Goal: Task Accomplishment & Management: Manage account settings

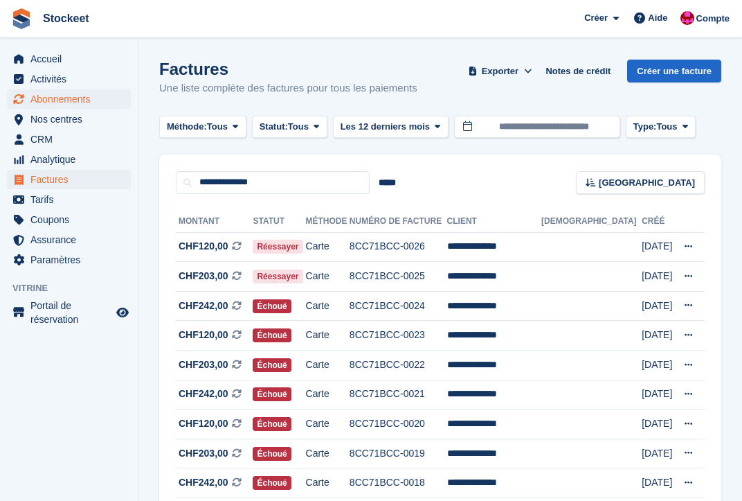
click at [53, 101] on span "Abonnements" at bounding box center [71, 98] width 83 height 19
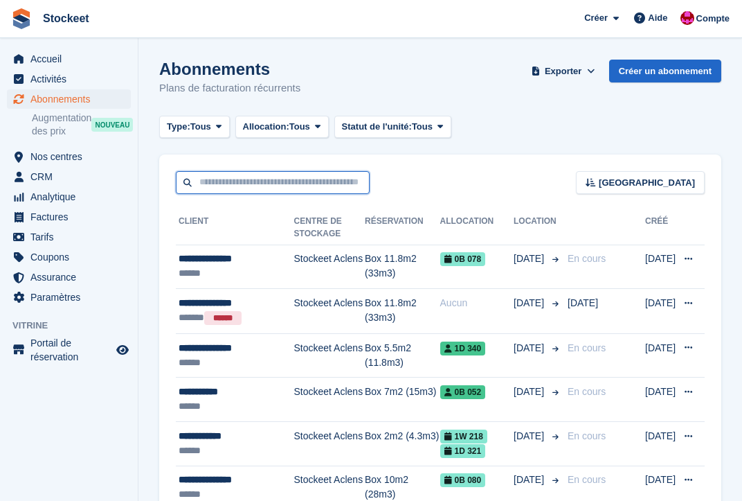
drag, startPoint x: 197, startPoint y: 186, endPoint x: 326, endPoint y: 181, distance: 129.5
click at [326, 181] on input "text" at bounding box center [273, 182] width 194 height 23
drag, startPoint x: 350, startPoint y: 181, endPoint x: 255, endPoint y: 177, distance: 95.0
click at [255, 177] on input "text" at bounding box center [273, 182] width 194 height 23
click at [225, 178] on input "text" at bounding box center [273, 182] width 194 height 23
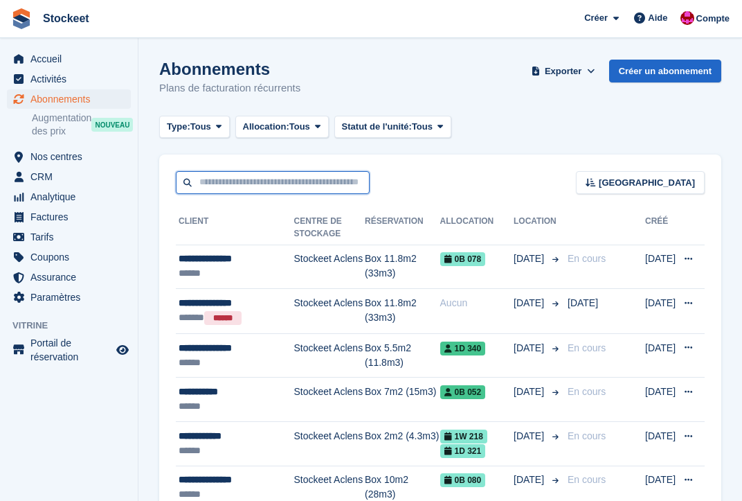
drag, startPoint x: 257, startPoint y: 179, endPoint x: 341, endPoint y: 189, distance: 84.3
click at [341, 189] on input "text" at bounding box center [273, 182] width 194 height 23
click at [424, 175] on div "Trier Sort by Nom du client Date de création Date de début Date de fin Créé (le…" at bounding box center [440, 173] width 562 height 39
drag, startPoint x: 260, startPoint y: 181, endPoint x: 190, endPoint y: 181, distance: 70.6
click at [190, 181] on input "text" at bounding box center [273, 182] width 194 height 23
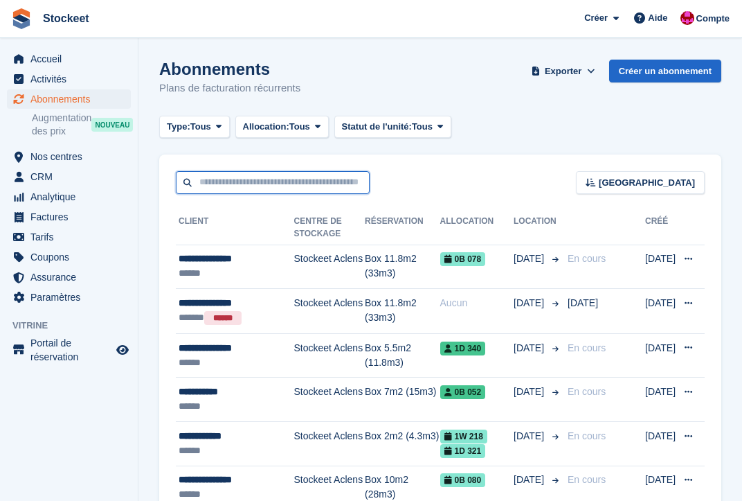
drag, startPoint x: 259, startPoint y: 185, endPoint x: 379, endPoint y: 188, distance: 120.5
click at [379, 188] on div "Trier Sort by Nom du client Date de création Date de début Date de fin Créé (le…" at bounding box center [440, 173] width 562 height 39
drag, startPoint x: 319, startPoint y: 179, endPoint x: 192, endPoint y: 174, distance: 126.8
click at [202, 174] on input "text" at bounding box center [273, 182] width 194 height 23
drag, startPoint x: 214, startPoint y: 187, endPoint x: 383, endPoint y: 186, distance: 168.9
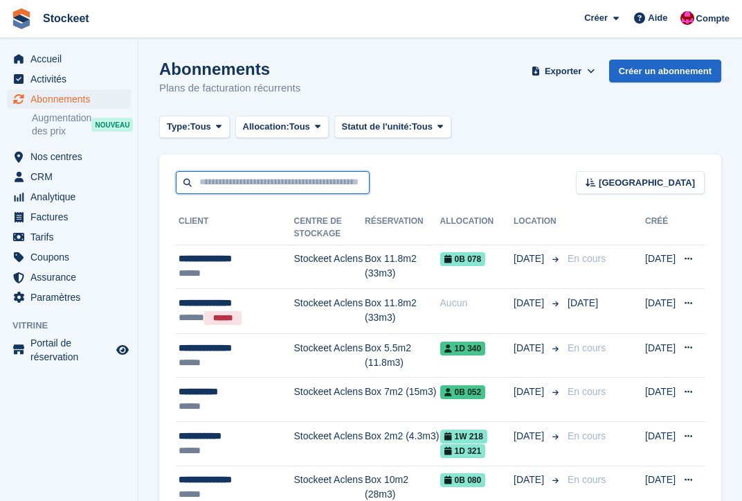
click at [383, 186] on div "Trier Sort by Nom du client Date de création Date de début Date de fin Créé (le…" at bounding box center [440, 173] width 562 height 39
click at [382, 188] on div "Trier Sort by Nom du client Date de création Date de début Date de fin Créé (le…" at bounding box center [440, 173] width 562 height 39
click at [336, 179] on input "text" at bounding box center [273, 182] width 194 height 23
click at [449, 178] on div "Trier Sort by Nom du client Date de création Date de début Date de fin Créé (le…" at bounding box center [440, 173] width 562 height 39
click at [308, 185] on input "text" at bounding box center [273, 182] width 194 height 23
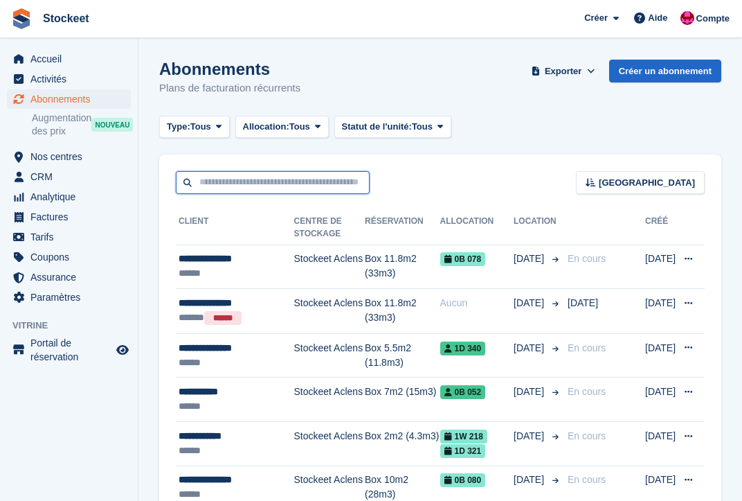
click at [250, 176] on input "text" at bounding box center [273, 182] width 194 height 23
click at [319, 171] on input "text" at bounding box center [273, 182] width 194 height 23
click at [429, 186] on div "Trier Sort by Nom du client Date de création Date de début Date de fin Créé (le…" at bounding box center [440, 173] width 562 height 39
click at [276, 184] on input "text" at bounding box center [273, 182] width 194 height 23
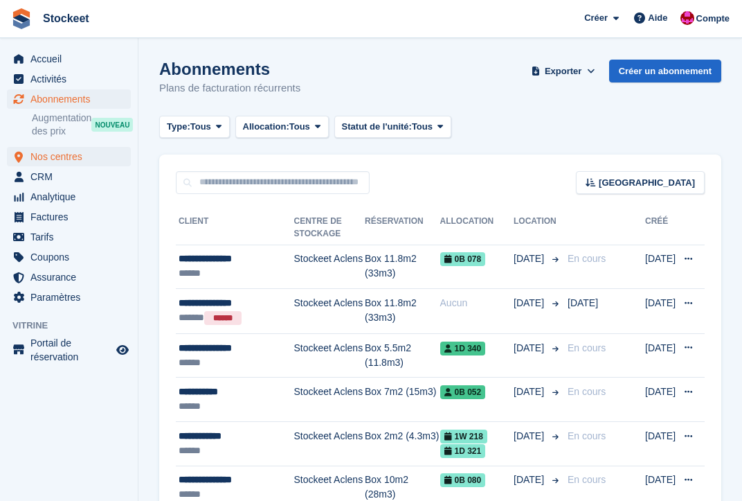
click at [62, 161] on span "Nos centres" at bounding box center [71, 156] width 83 height 19
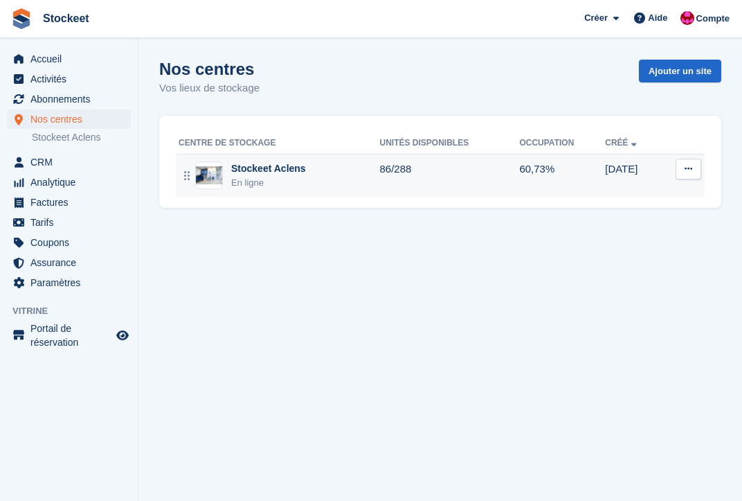
click at [334, 183] on div "Stockeet Aclens En ligne" at bounding box center [279, 175] width 201 height 28
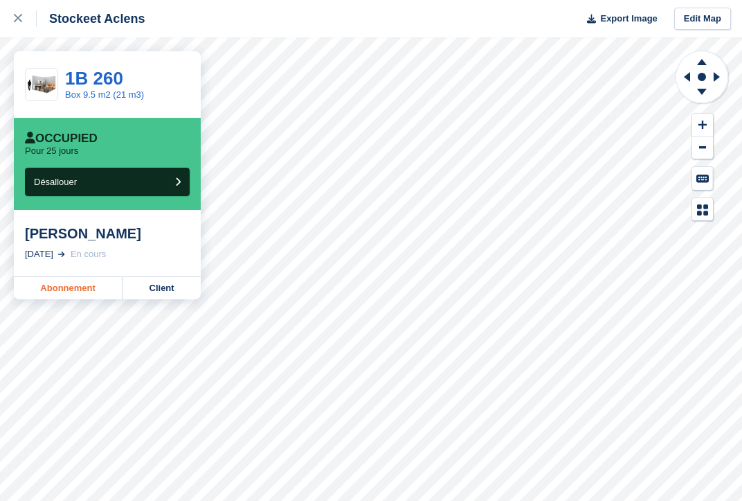
click at [79, 283] on link "Abonnement" at bounding box center [68, 288] width 109 height 22
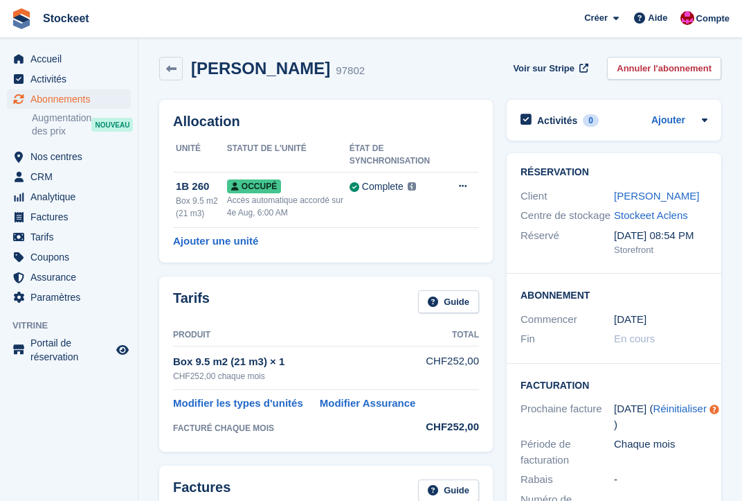
scroll to position [6, 0]
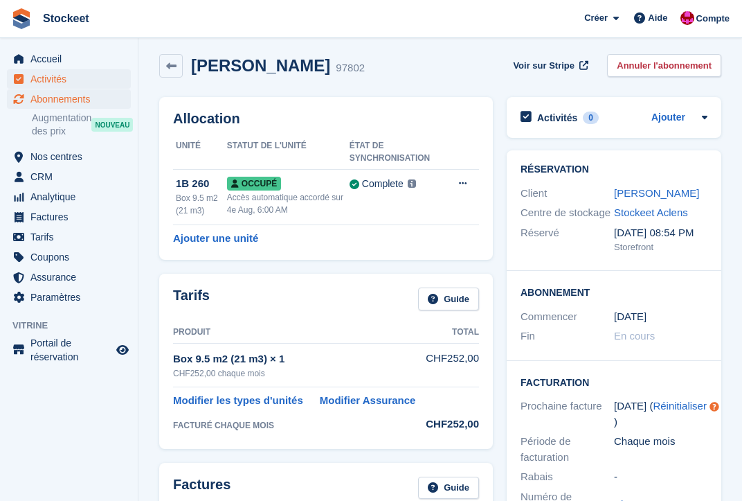
click at [44, 84] on span "Activités" at bounding box center [71, 78] width 83 height 19
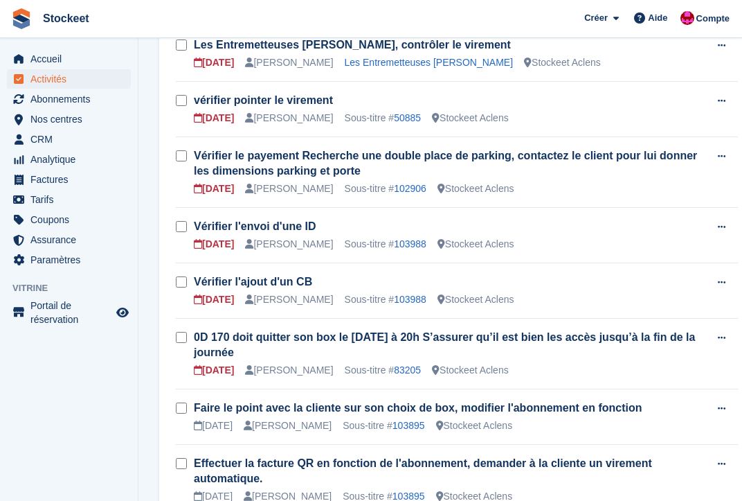
scroll to position [964, 0]
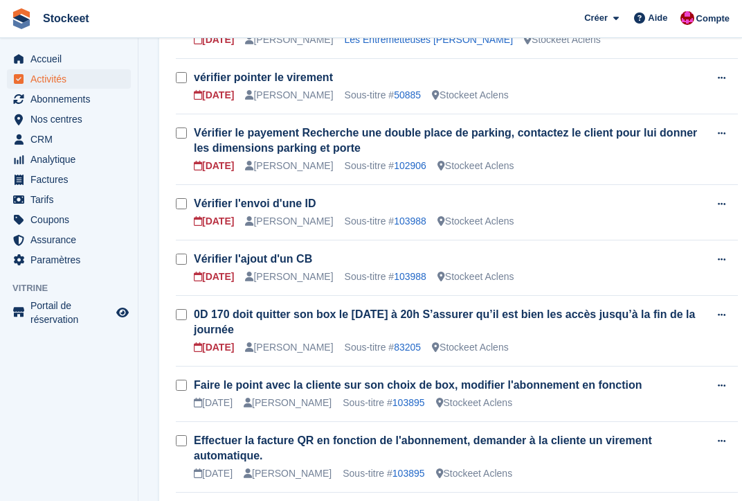
click at [420, 325] on td "0D 170 doit quitter son box le 29 août à 20h S’assurer qu’il est bien les accès…" at bounding box center [451, 330] width 515 height 71
click at [417, 341] on link "83205" at bounding box center [407, 346] width 27 height 11
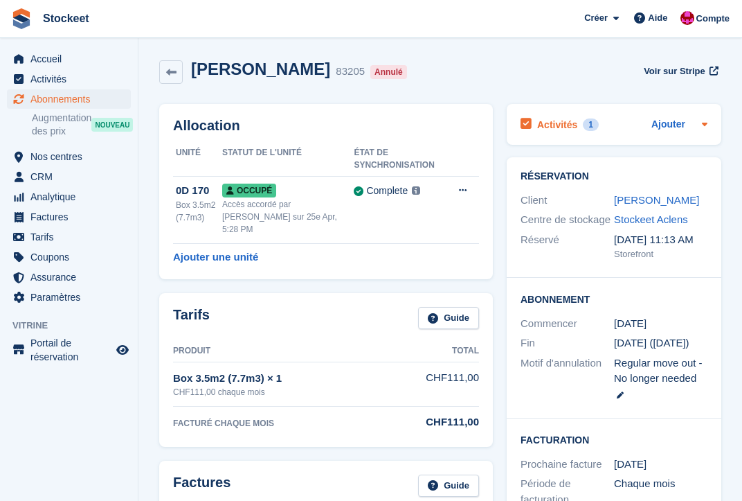
click at [582, 129] on div "Activités 1" at bounding box center [560, 124] width 78 height 19
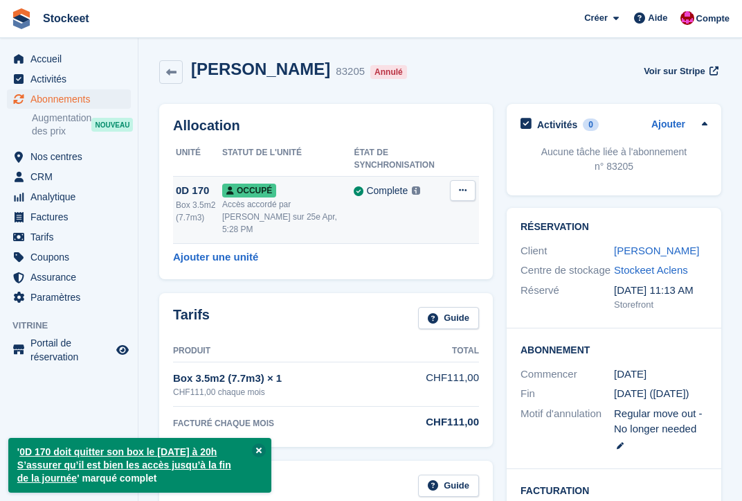
click at [457, 193] on button at bounding box center [463, 190] width 26 height 21
click at [388, 246] on p "Désallouer" at bounding box center [409, 247] width 120 height 18
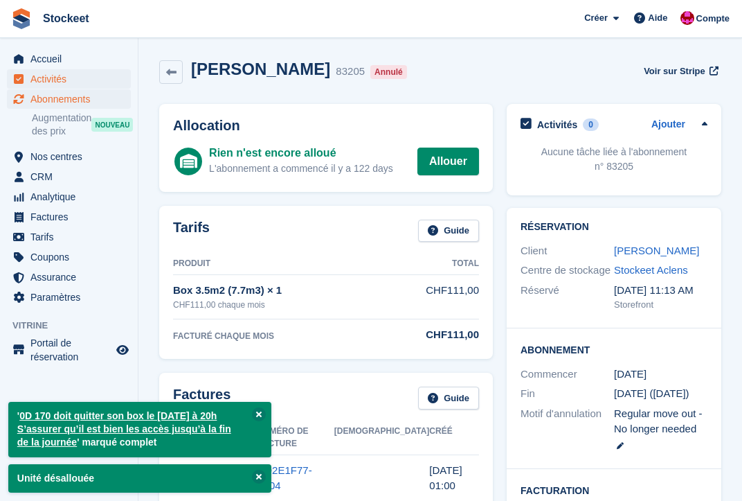
click at [53, 82] on span "Activités" at bounding box center [71, 78] width 83 height 19
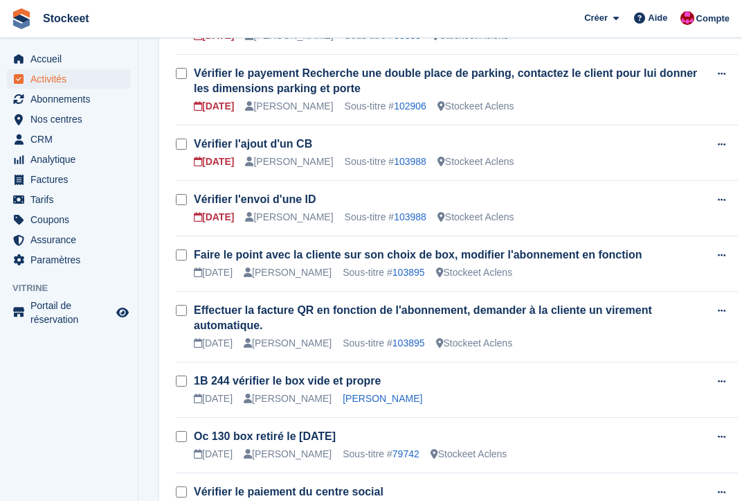
scroll to position [833, 0]
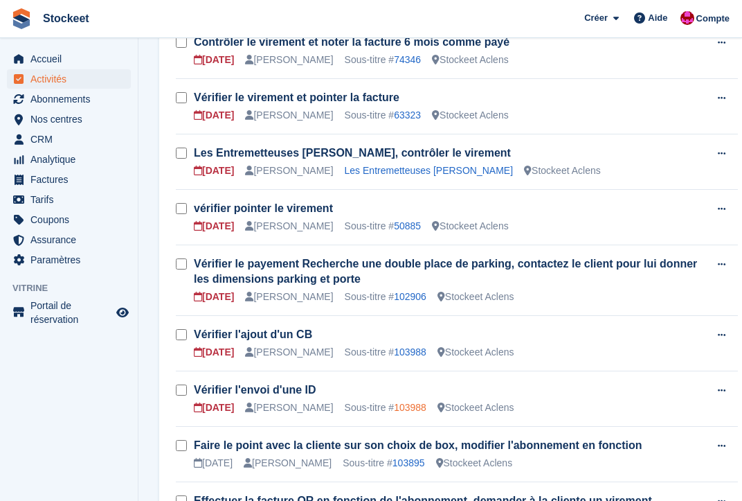
click at [416, 402] on link "103988" at bounding box center [410, 407] width 33 height 11
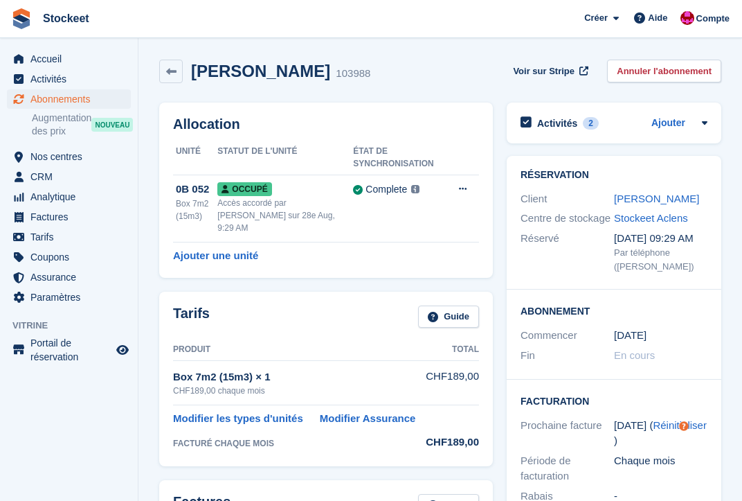
scroll to position [26, 0]
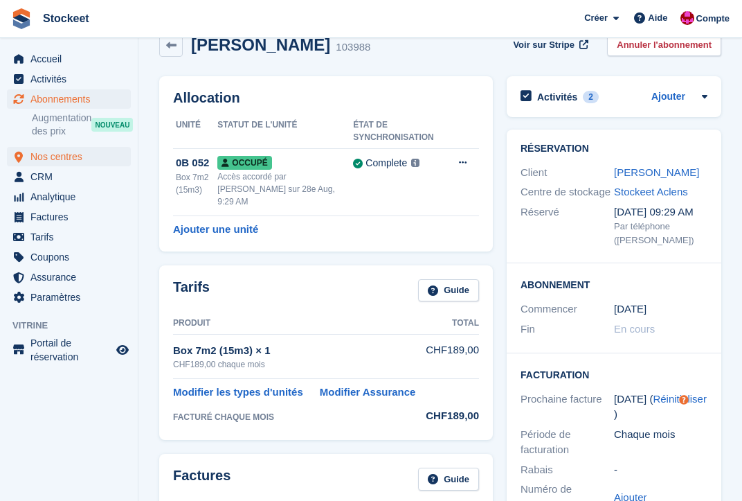
click at [69, 160] on span "Nos centres" at bounding box center [71, 156] width 83 height 19
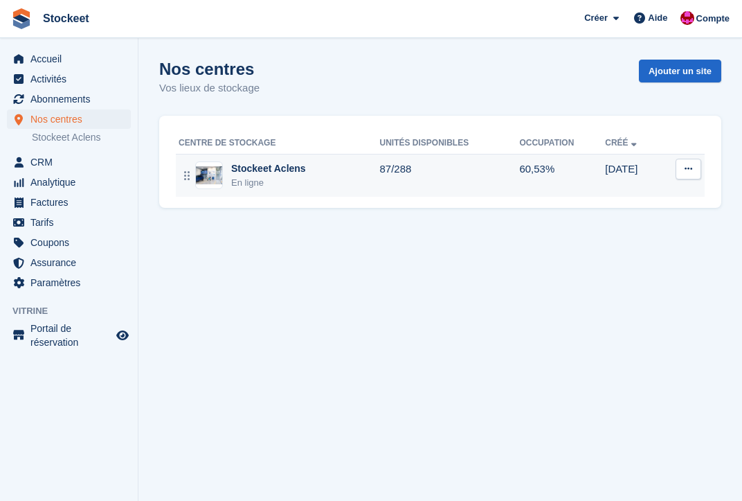
click at [245, 186] on div "En ligne" at bounding box center [268, 183] width 75 height 14
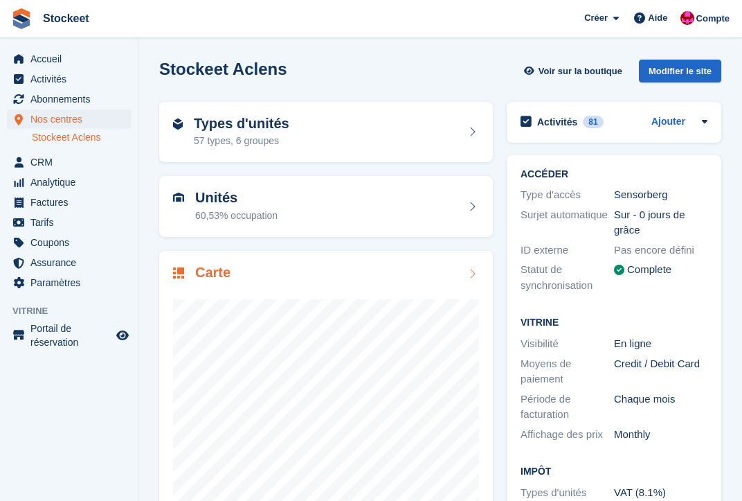
click at [240, 275] on div "Carte" at bounding box center [326, 274] width 306 height 19
